Goal: Information Seeking & Learning: Learn about a topic

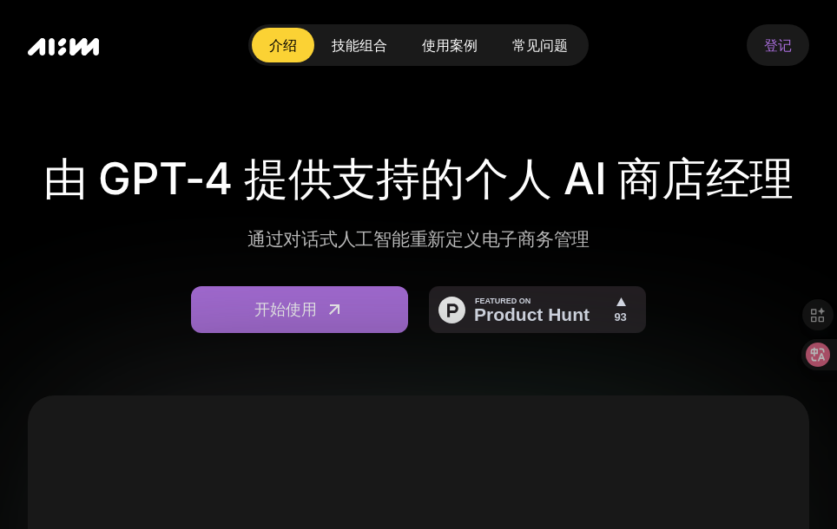
scroll to position [694, 0]
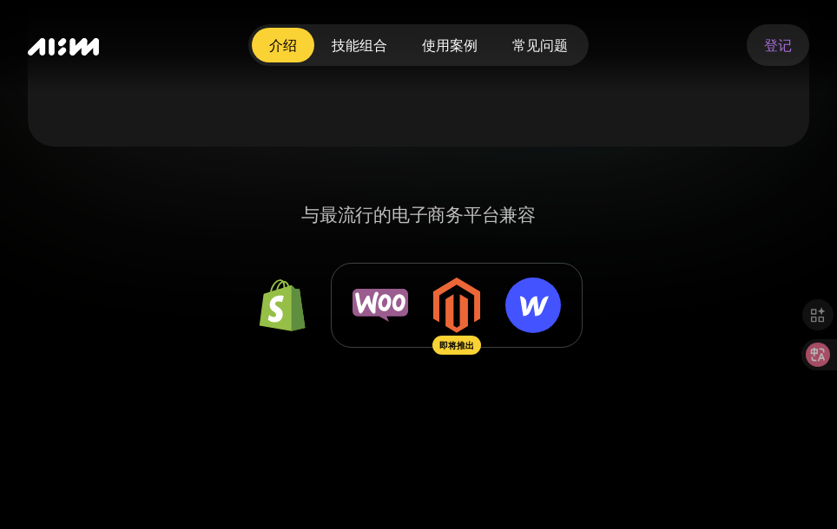
click at [538, 305] on img at bounding box center [533, 306] width 56 height 56
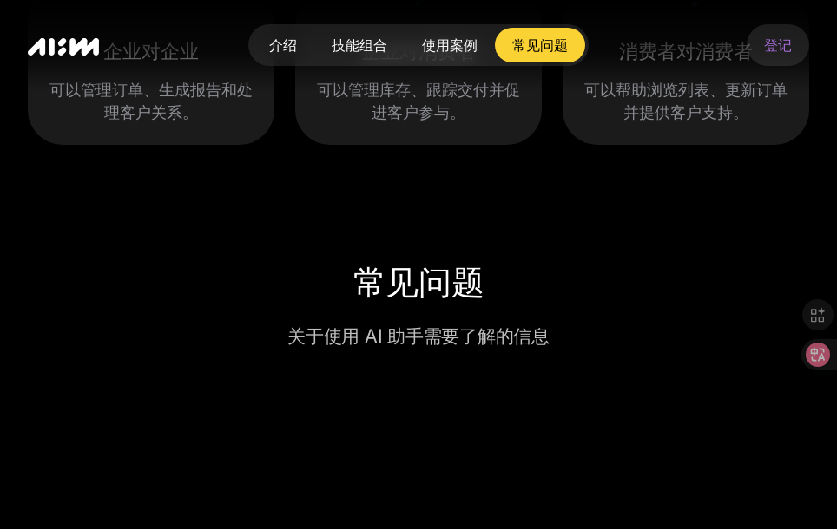
scroll to position [5468, 0]
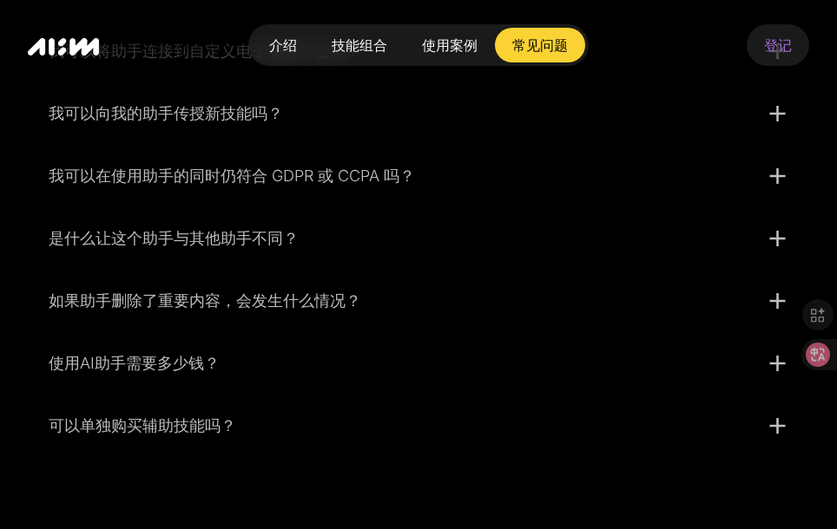
click at [234, 366] on div "使用AI助手需要多少钱？" at bounding box center [397, 363] width 696 height 23
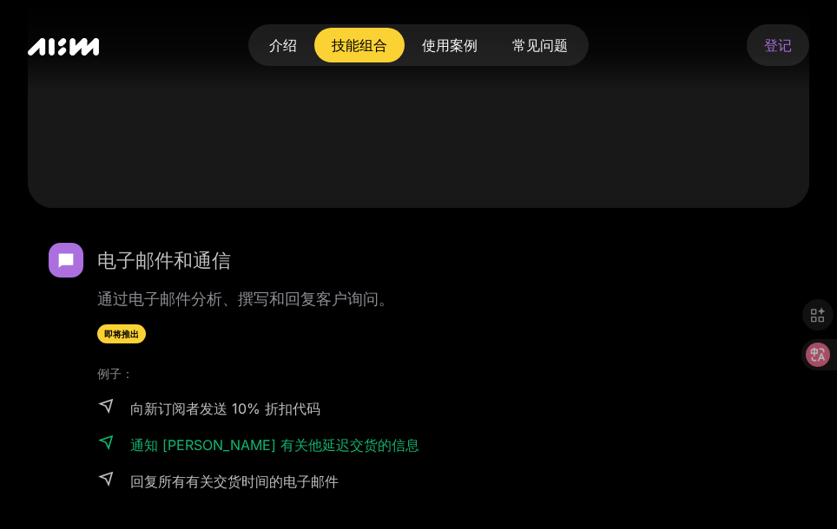
scroll to position [3906, 0]
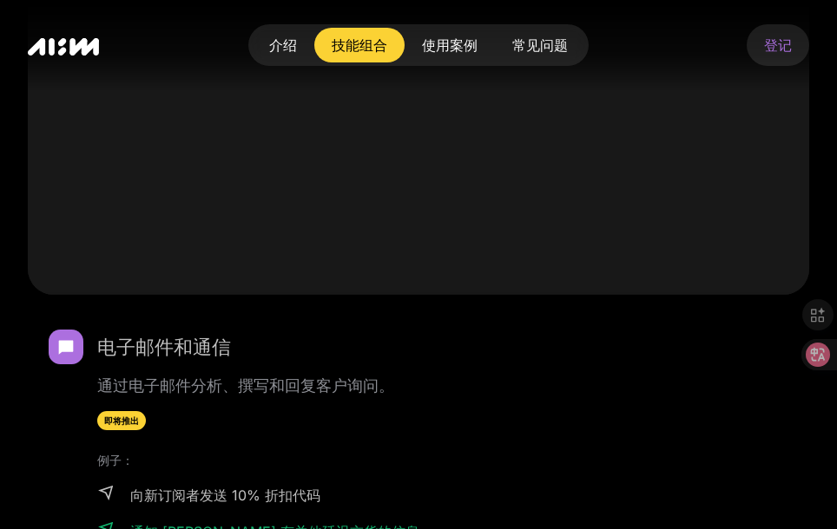
click at [453, 49] on div "使用案例" at bounding box center [450, 45] width 56 height 21
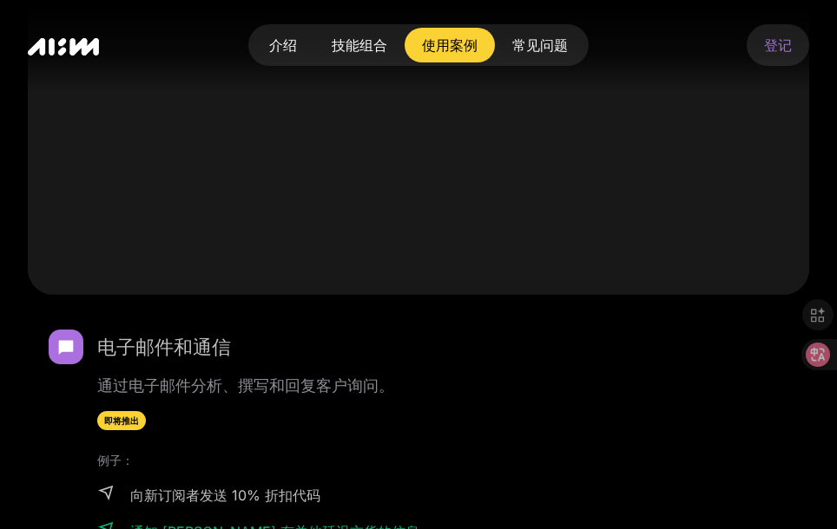
scroll to position [4733, 0]
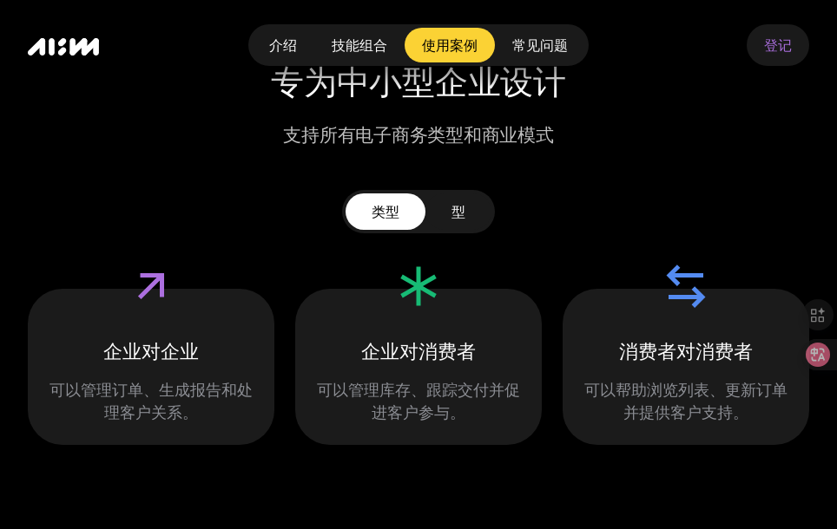
click at [452, 212] on div "型" at bounding box center [458, 211] width 14 height 21
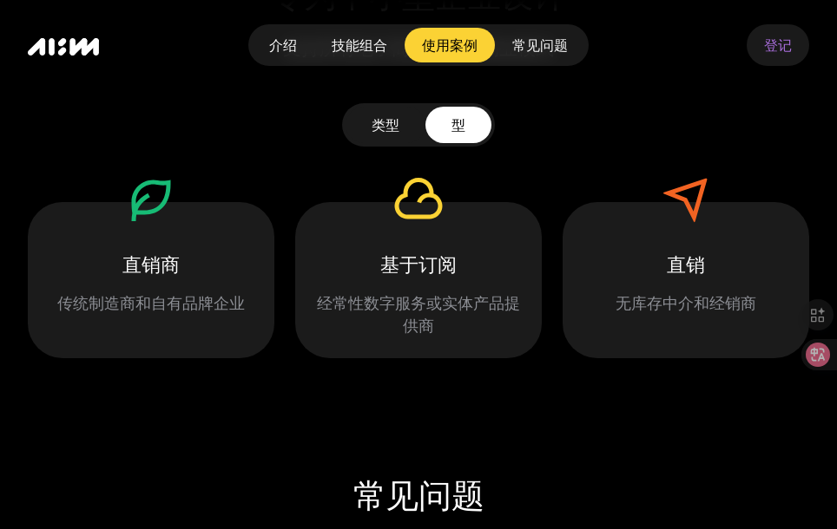
scroll to position [4907, 0]
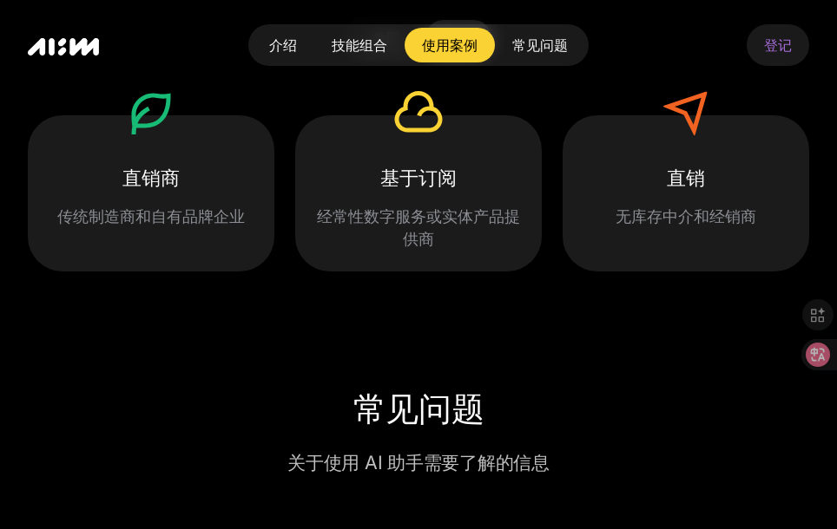
click at [634, 220] on div "无库存中介和经销商" at bounding box center [685, 217] width 205 height 23
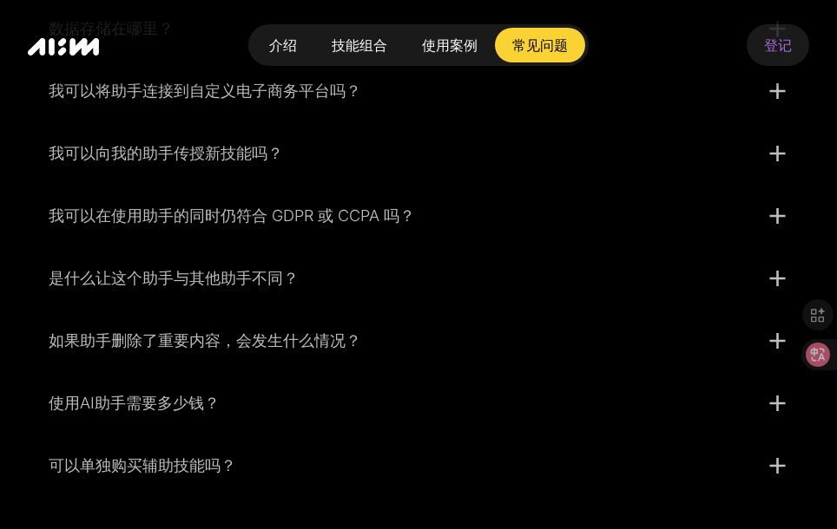
scroll to position [5601, 0]
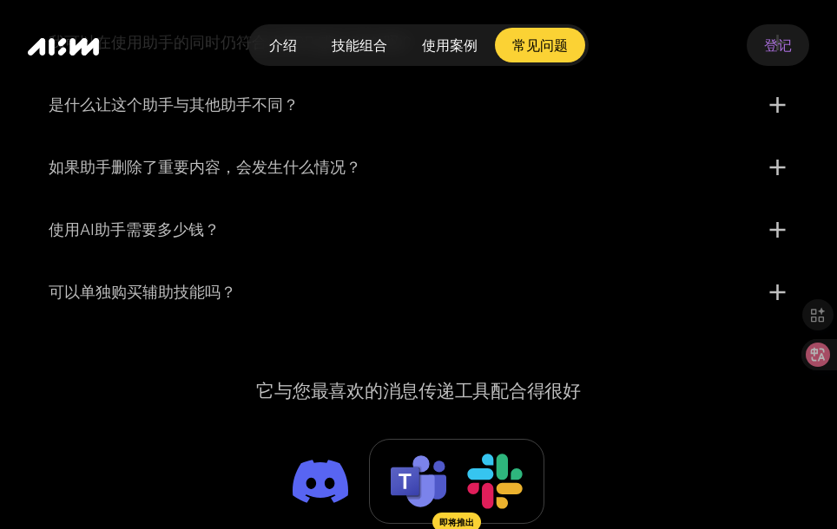
click at [187, 292] on div "可以单独购买辅助技能吗？" at bounding box center [397, 292] width 696 height 23
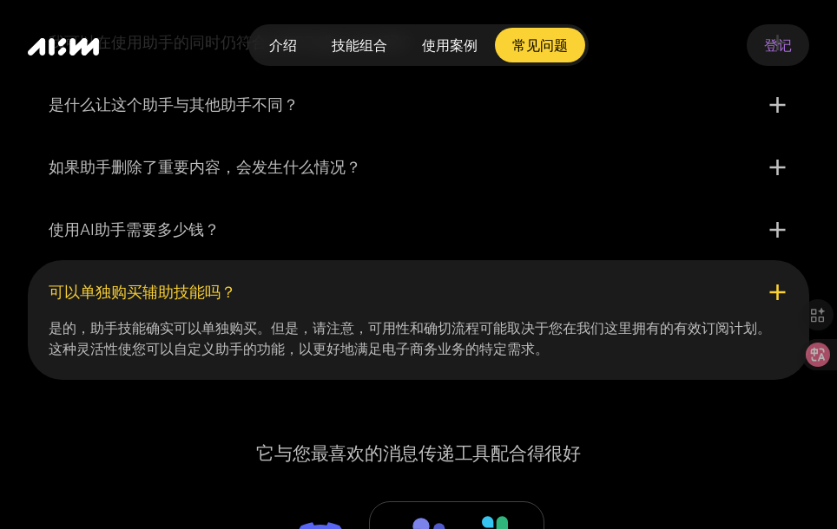
click at [174, 240] on div "使用AI助手需要多少钱？" at bounding box center [397, 230] width 696 height 23
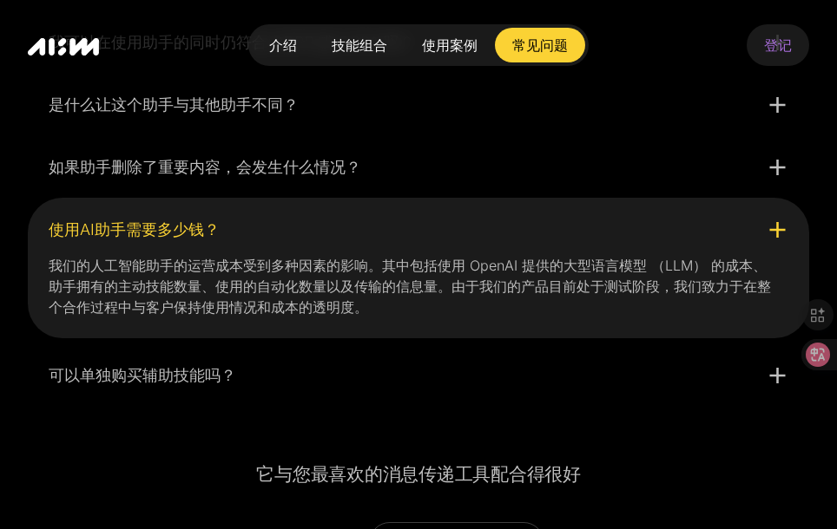
scroll to position [5428, 0]
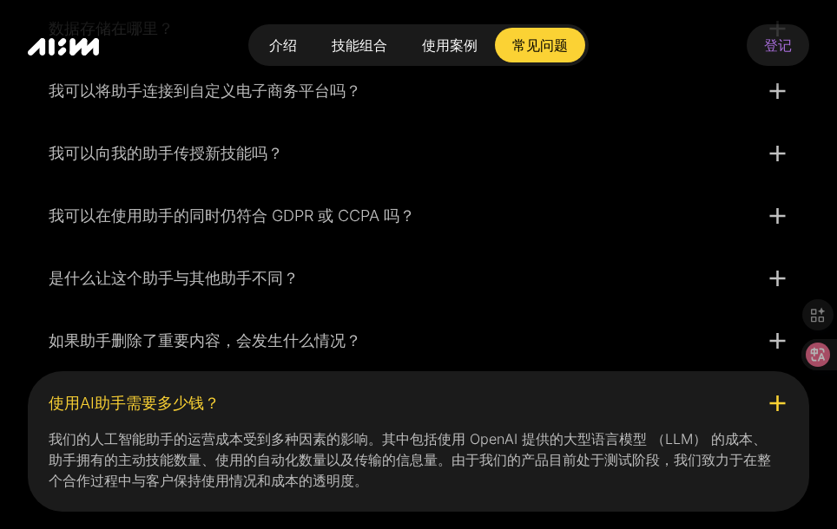
click at [261, 279] on div "是什么让这个助手与其他助手不同？" at bounding box center [397, 278] width 696 height 23
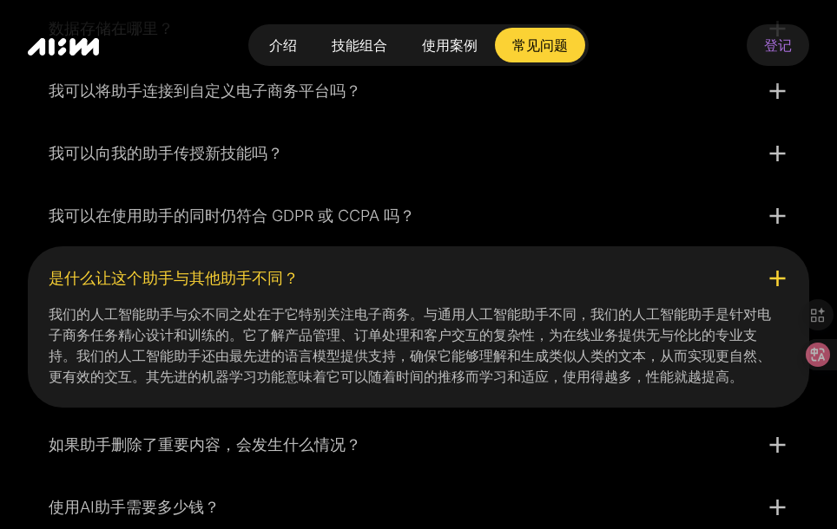
scroll to position [5254, 0]
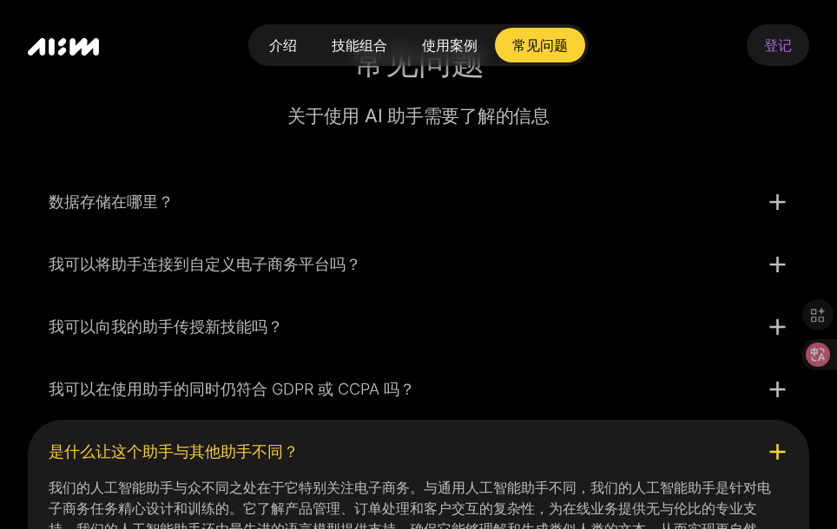
click at [146, 206] on div "数据存储在哪里？" at bounding box center [397, 202] width 696 height 23
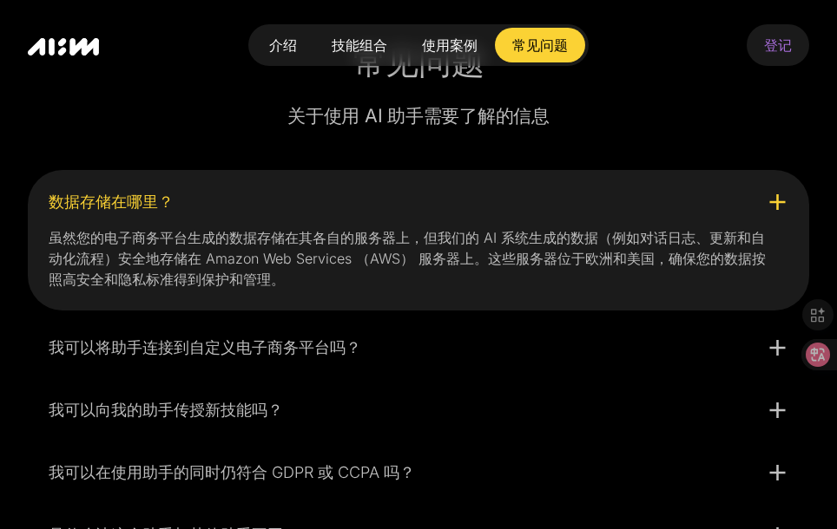
scroll to position [5081, 0]
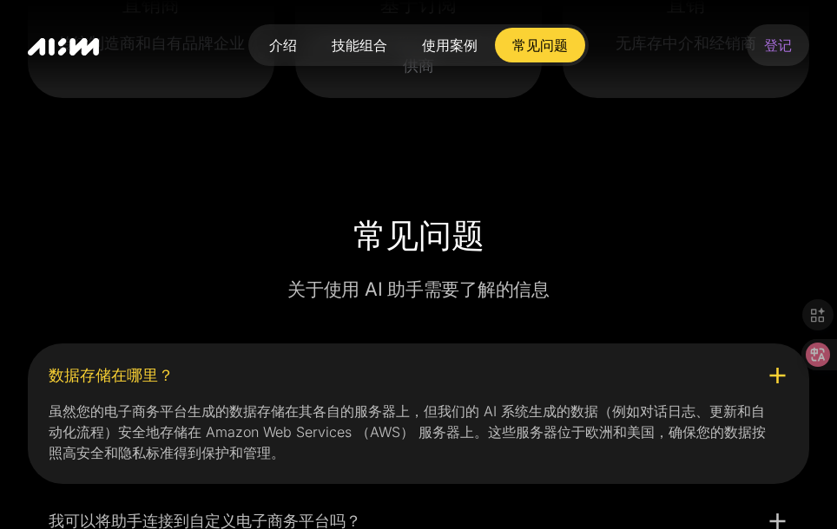
click at [301, 53] on link "介绍" at bounding box center [283, 45] width 62 height 35
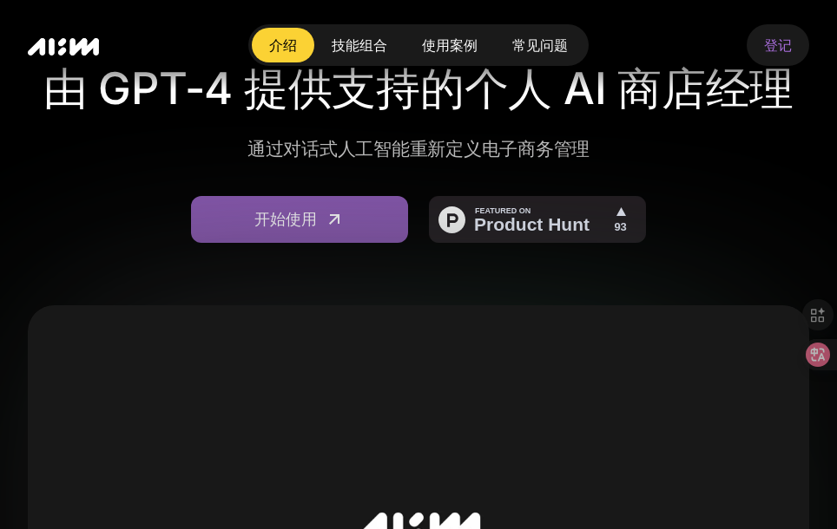
click at [330, 217] on icon at bounding box center [334, 219] width 21 height 21
